Goal: Task Accomplishment & Management: Manage account settings

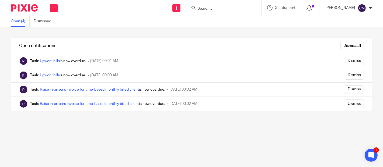
click at [215, 9] on input "Search" at bounding box center [221, 8] width 48 height 5
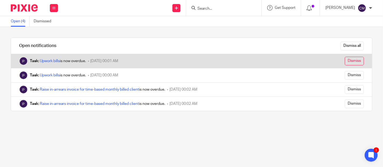
click at [353, 60] on input "Dismiss" at bounding box center [353, 61] width 19 height 9
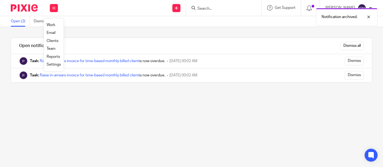
click at [54, 26] on link "Work" at bounding box center [51, 25] width 9 height 4
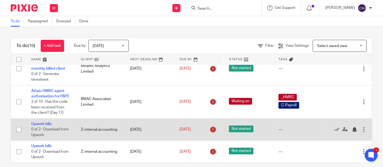
scroll to position [6, 0]
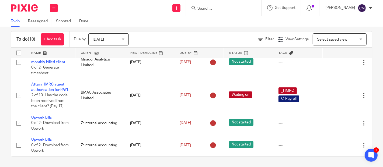
click at [217, 7] on input "Search" at bounding box center [221, 8] width 48 height 5
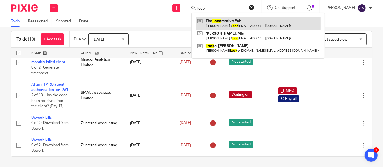
type input "loco"
click at [223, 21] on link at bounding box center [258, 23] width 125 height 12
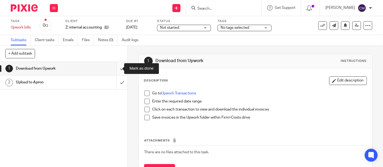
click at [115, 70] on input "submit" at bounding box center [63, 68] width 127 height 13
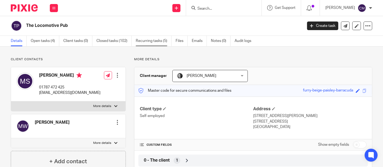
click at [161, 43] on link "Recurring tasks (5)" at bounding box center [154, 41] width 36 height 10
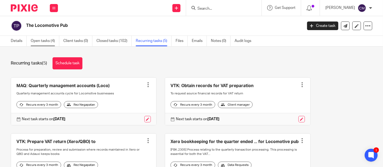
click at [55, 46] on link "Open tasks (4)" at bounding box center [45, 41] width 29 height 10
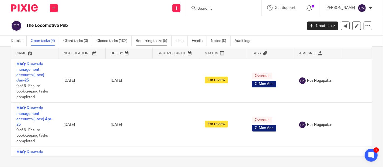
click at [147, 38] on link "Recurring tasks (5)" at bounding box center [154, 41] width 36 height 10
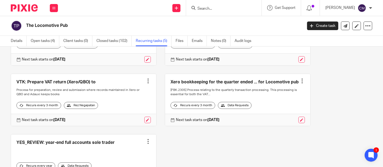
scroll to position [90, 0]
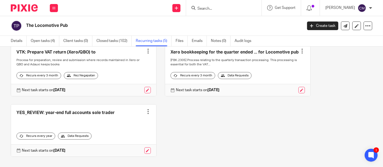
click at [194, 55] on link at bounding box center [237, 70] width 145 height 52
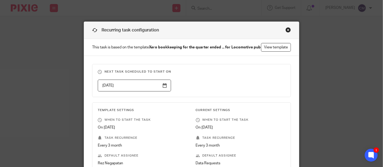
click at [285, 30] on div "Close this dialog window" at bounding box center [287, 29] width 5 height 5
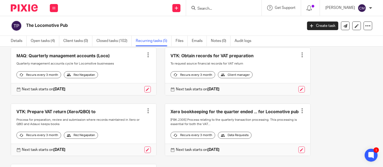
scroll to position [90, 0]
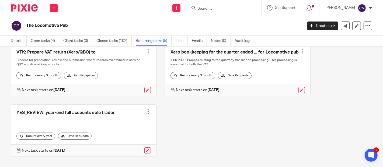
click at [211, 54] on link at bounding box center [237, 70] width 145 height 52
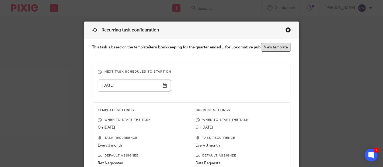
click at [261, 52] on link "View template" at bounding box center [276, 47] width 30 height 9
click at [286, 30] on div "Close this dialog window" at bounding box center [287, 29] width 5 height 5
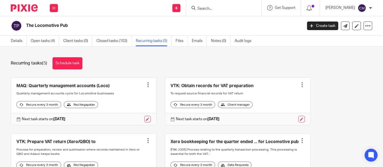
click at [216, 9] on input "Search" at bounding box center [221, 8] width 48 height 5
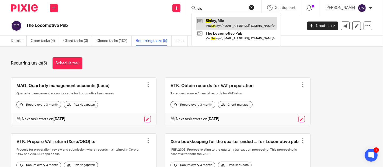
type input "sis"
click at [219, 20] on link at bounding box center [236, 23] width 81 height 12
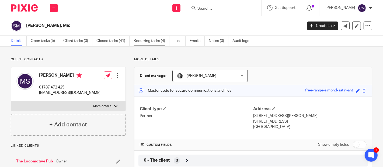
click at [160, 44] on link "Recurring tasks (4)" at bounding box center [151, 41] width 36 height 10
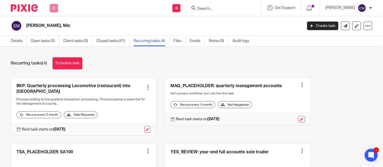
click at [51, 7] on button at bounding box center [54, 8] width 8 height 8
click at [50, 24] on link "Work" at bounding box center [51, 25] width 9 height 4
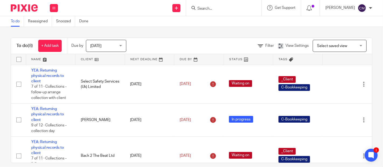
click at [222, 8] on input "Search" at bounding box center [221, 8] width 48 height 5
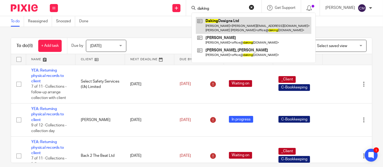
type input "daking"
click at [223, 31] on link at bounding box center [253, 25] width 115 height 17
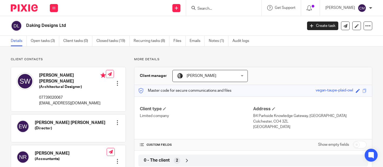
click at [47, 40] on link "Open tasks (3)" at bounding box center [45, 41] width 29 height 10
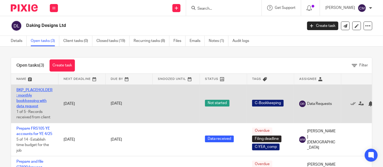
click at [30, 97] on link "BKP_PLACEHOLDER: monthly bookkeeping with data request" at bounding box center [34, 98] width 36 height 20
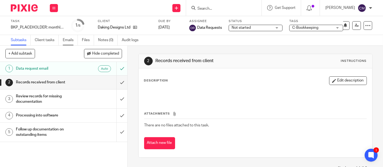
click at [66, 40] on link "Emails" at bounding box center [70, 40] width 15 height 10
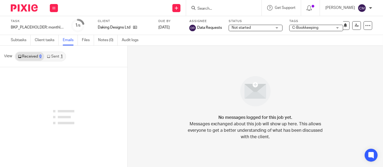
click at [52, 57] on link "Sent 1" at bounding box center [54, 56] width 21 height 9
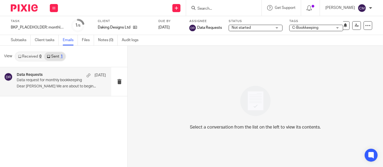
click at [55, 83] on div "Data Requests 31 Aug Data request for monthly bookkeeping Dear Stewart We are a…" at bounding box center [61, 82] width 89 height 18
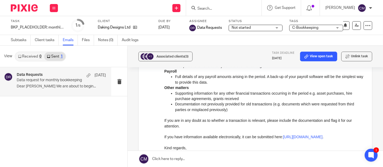
scroll to position [179, 0]
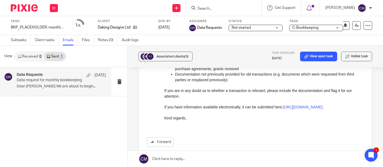
click at [211, 9] on input "Search" at bounding box center [221, 8] width 48 height 5
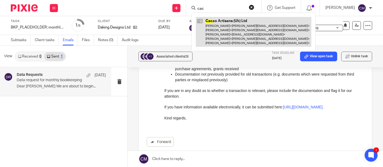
type input "cac"
click at [213, 24] on link at bounding box center [253, 32] width 115 height 30
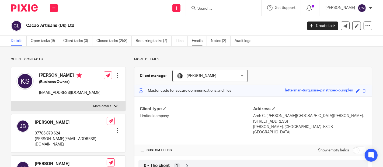
click at [200, 41] on link "Emails" at bounding box center [199, 41] width 15 height 10
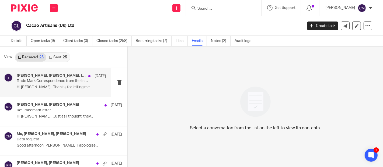
click at [58, 78] on div "[PERSON_NAME], [PERSON_NAME], IPO [DATE]" at bounding box center [61, 75] width 89 height 5
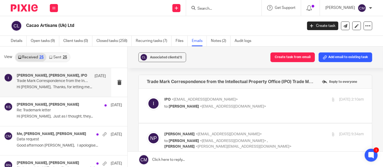
click at [297, 99] on div "[DATE] 2:10am" at bounding box center [330, 100] width 66 height 6
checkbox input "true"
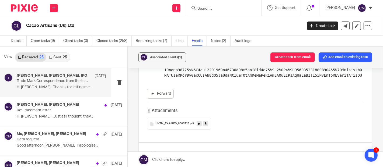
scroll to position [209, 0]
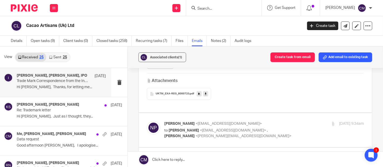
click at [252, 113] on label at bounding box center [255, 130] width 233 height 34
click at [147, 121] on input "checkbox" at bounding box center [146, 121] width 0 height 0
checkbox input "true"
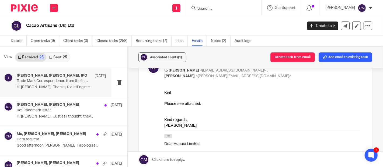
scroll to position [299, 0]
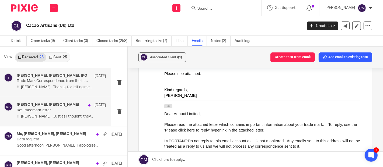
click at [70, 120] on div "[PERSON_NAME], [PERSON_NAME] [DATE] Re: Trademark letter Hi [PERSON_NAME], Just…" at bounding box center [61, 112] width 89 height 18
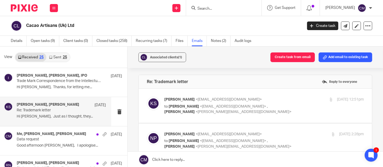
scroll to position [0, 0]
click at [267, 107] on p "to Neville Pearson <np@adauxi.com> , Keith Watson <keith@145financial.com.au>" at bounding box center [230, 109] width 133 height 11
checkbox input "true"
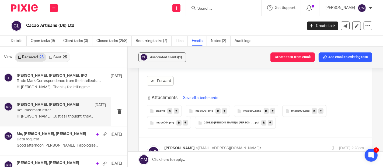
scroll to position [389, 0]
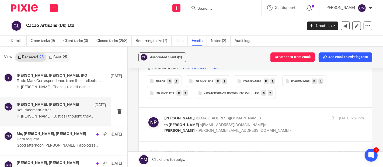
click at [277, 113] on label at bounding box center [255, 125] width 233 height 34
click at [147, 115] on input "checkbox" at bounding box center [146, 115] width 0 height 0
checkbox input "true"
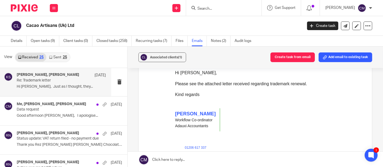
scroll to position [0, 0]
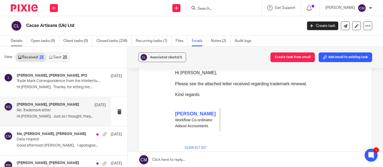
click at [11, 39] on link "Details" at bounding box center [19, 41] width 16 height 10
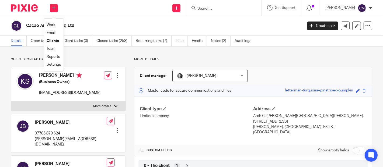
click at [54, 24] on link "Work" at bounding box center [51, 25] width 9 height 4
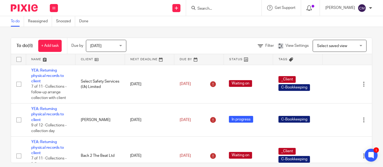
click at [310, 7] on icon at bounding box center [308, 7] width 5 height 5
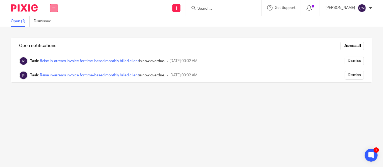
click at [54, 6] on button at bounding box center [54, 8] width 8 height 8
click at [55, 24] on link "Work" at bounding box center [51, 25] width 9 height 4
